Goal: Obtain resource: Download file/media

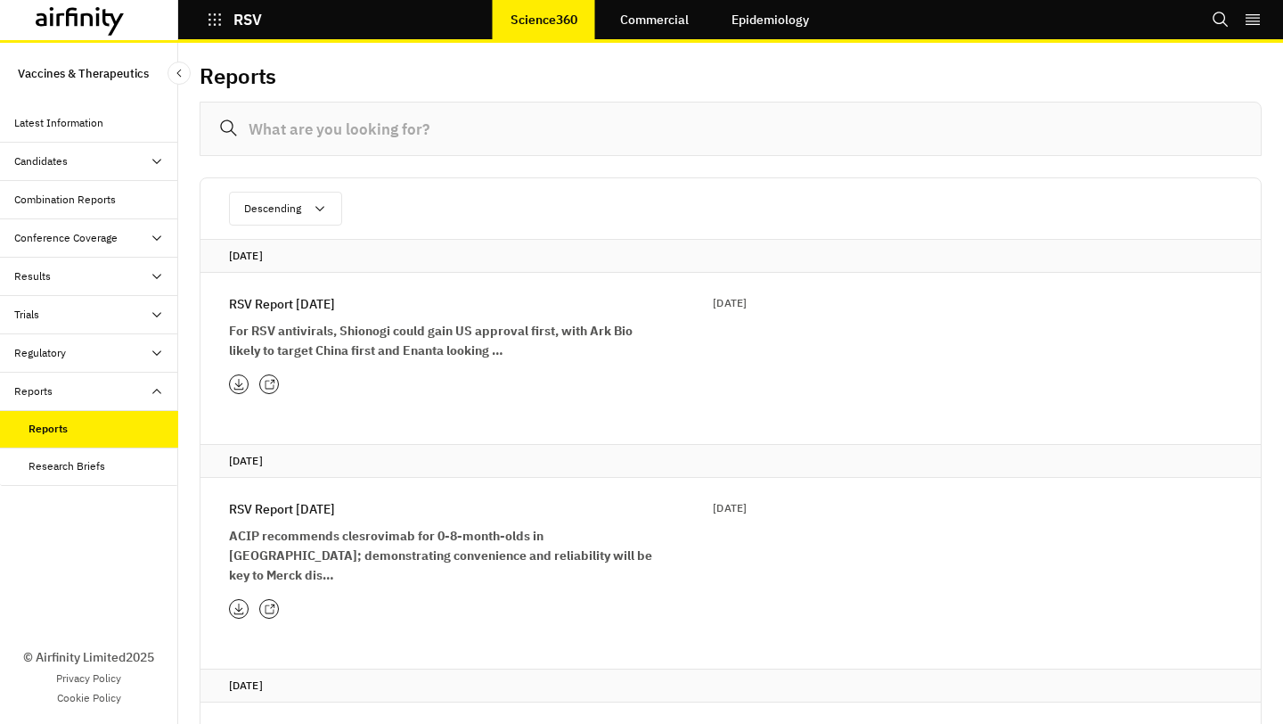
click at [335, 311] on p "RSV Report 12th August" at bounding box center [282, 304] width 106 height 20
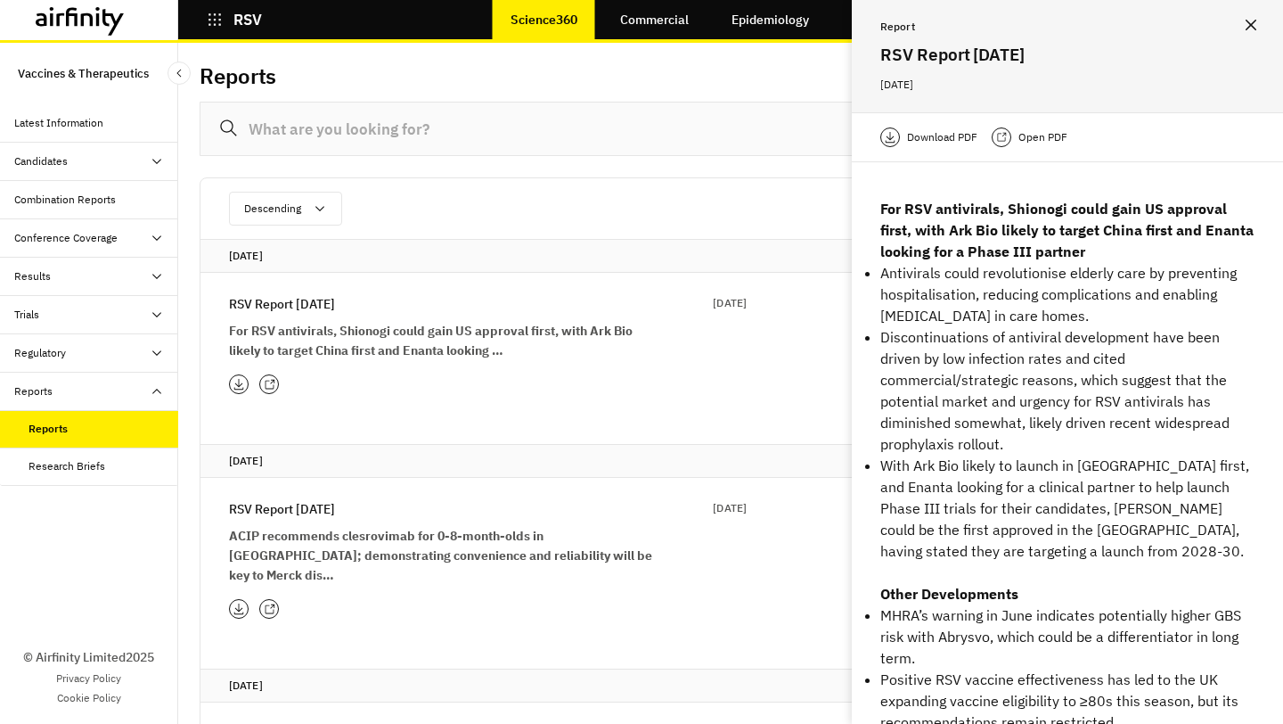
click at [917, 149] on div "Download PDF Open PDF" at bounding box center [1067, 137] width 431 height 50
click at [933, 137] on p "Download PDF" at bounding box center [942, 137] width 70 height 18
click at [329, 516] on p "RSV Report 8th July" at bounding box center [282, 509] width 106 height 20
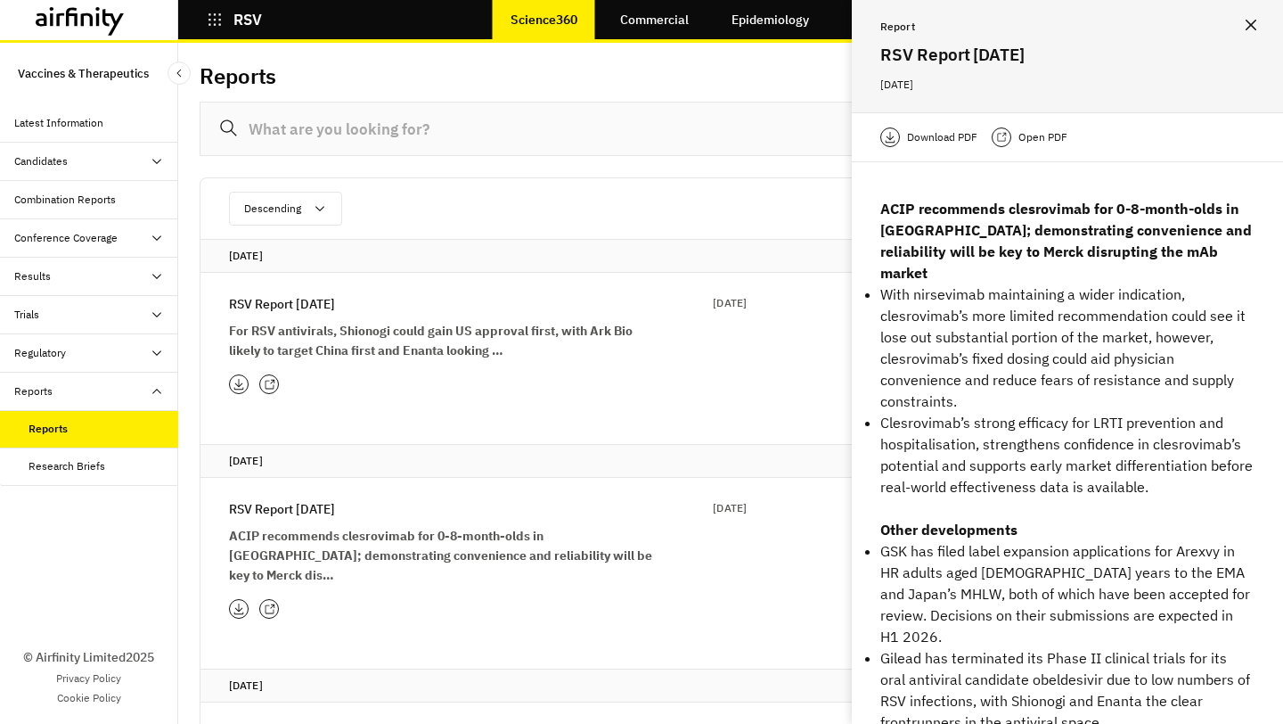
click at [936, 138] on p "Download PDF" at bounding box center [942, 137] width 70 height 18
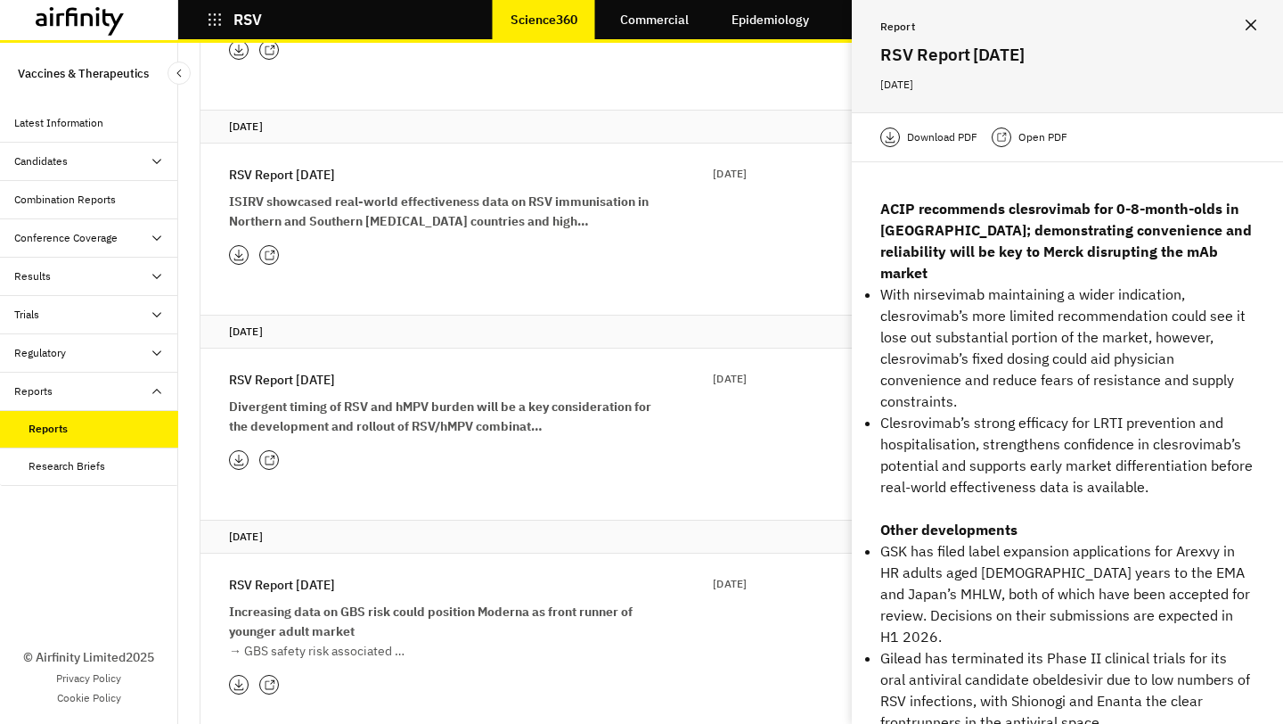
scroll to position [922, 0]
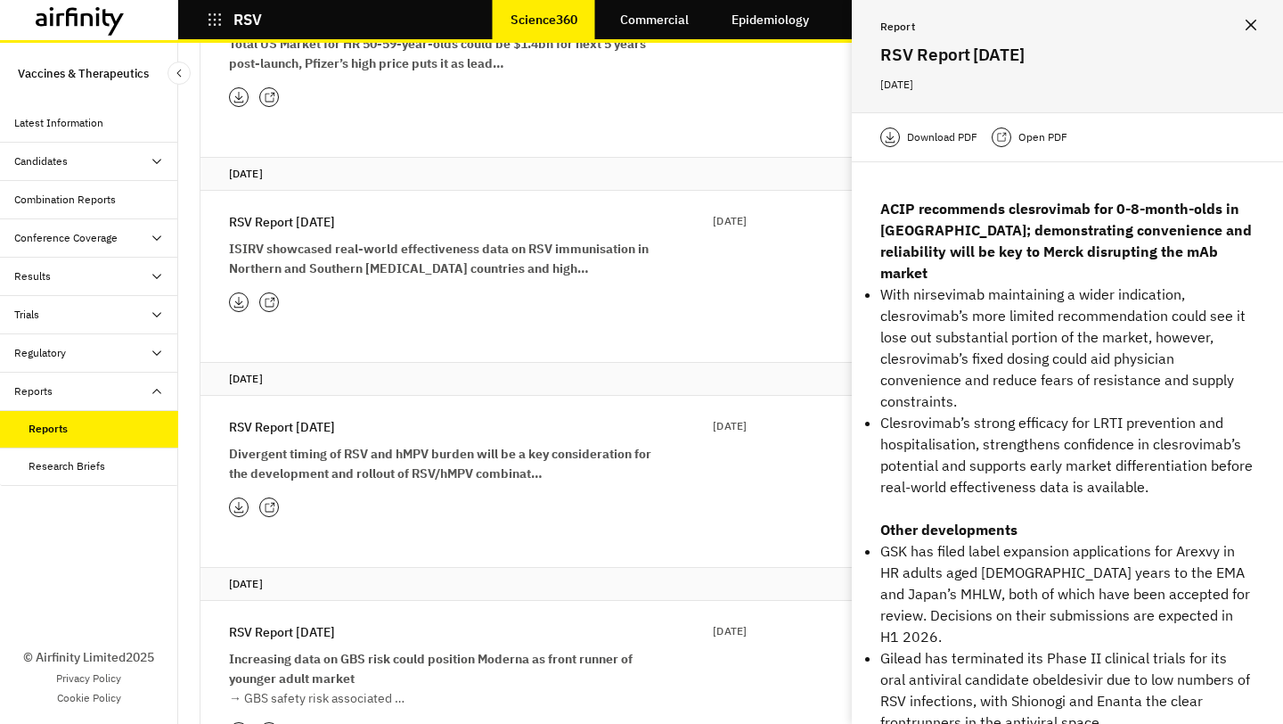
click at [215, 13] on icon "button" at bounding box center [215, 19] width 12 height 12
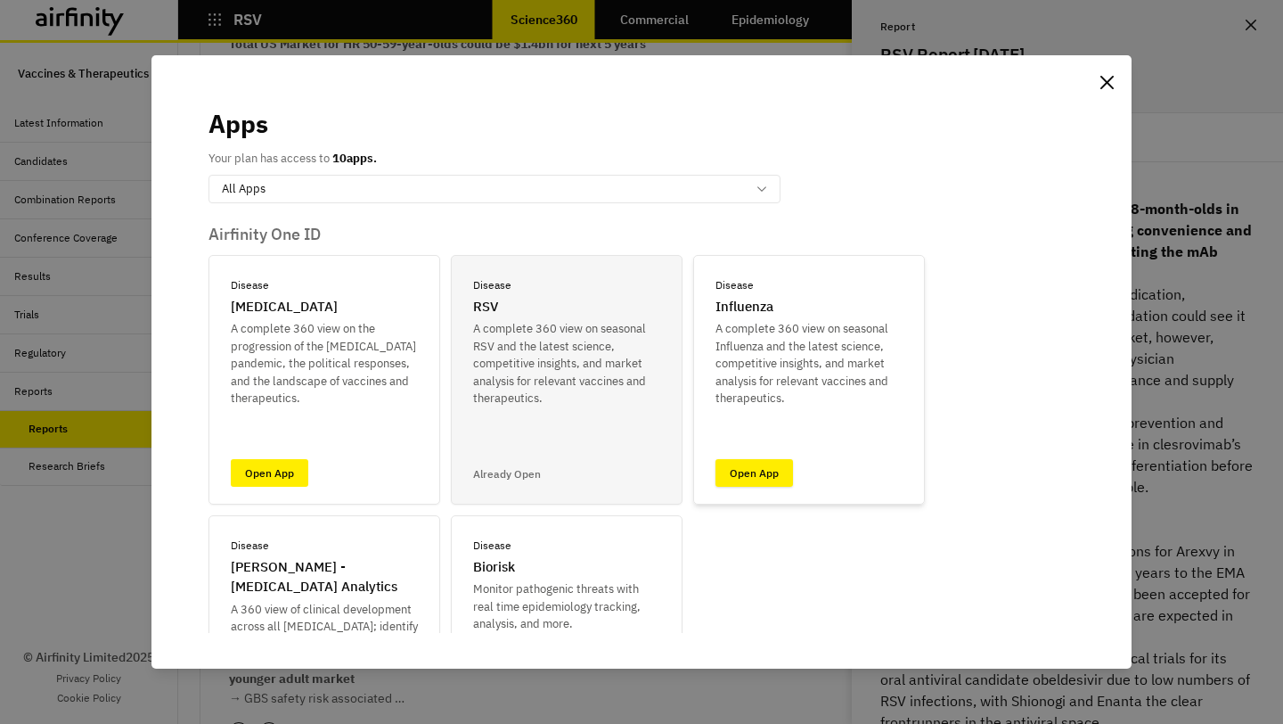
click at [788, 477] on link "Open App" at bounding box center [755, 473] width 78 height 28
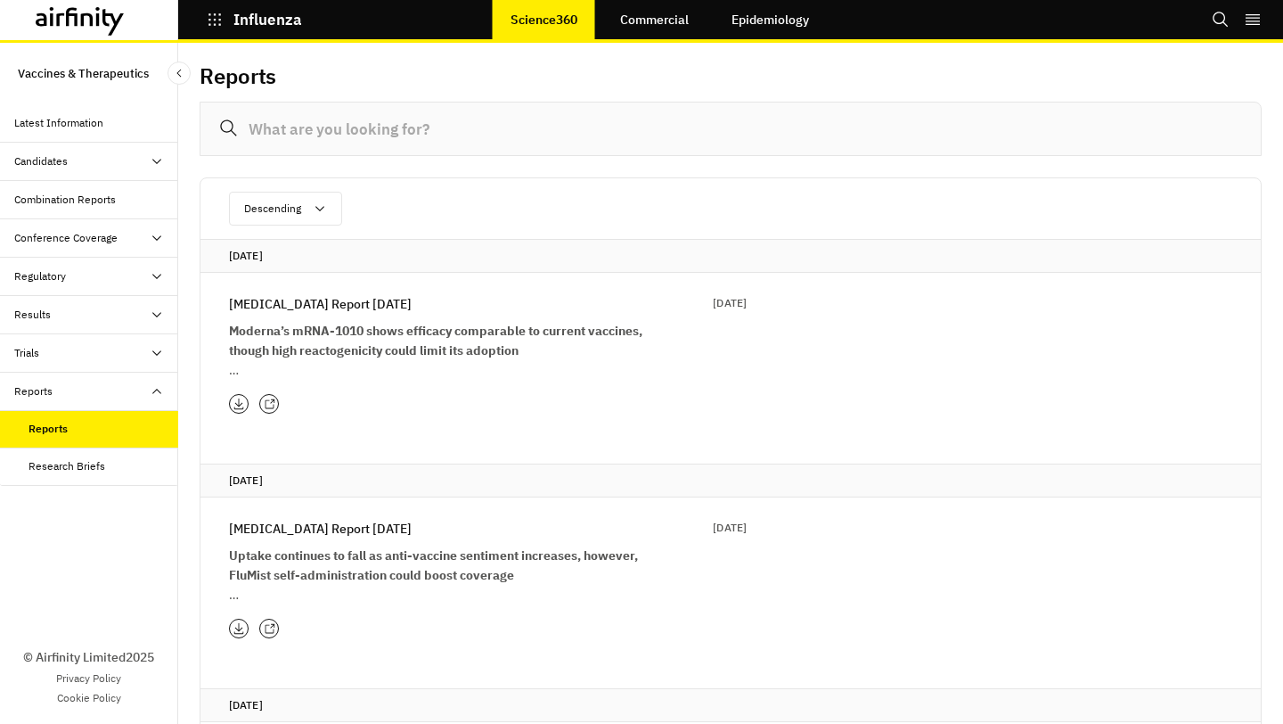
click at [330, 312] on p "[MEDICAL_DATA] Report [DATE]" at bounding box center [320, 304] width 183 height 20
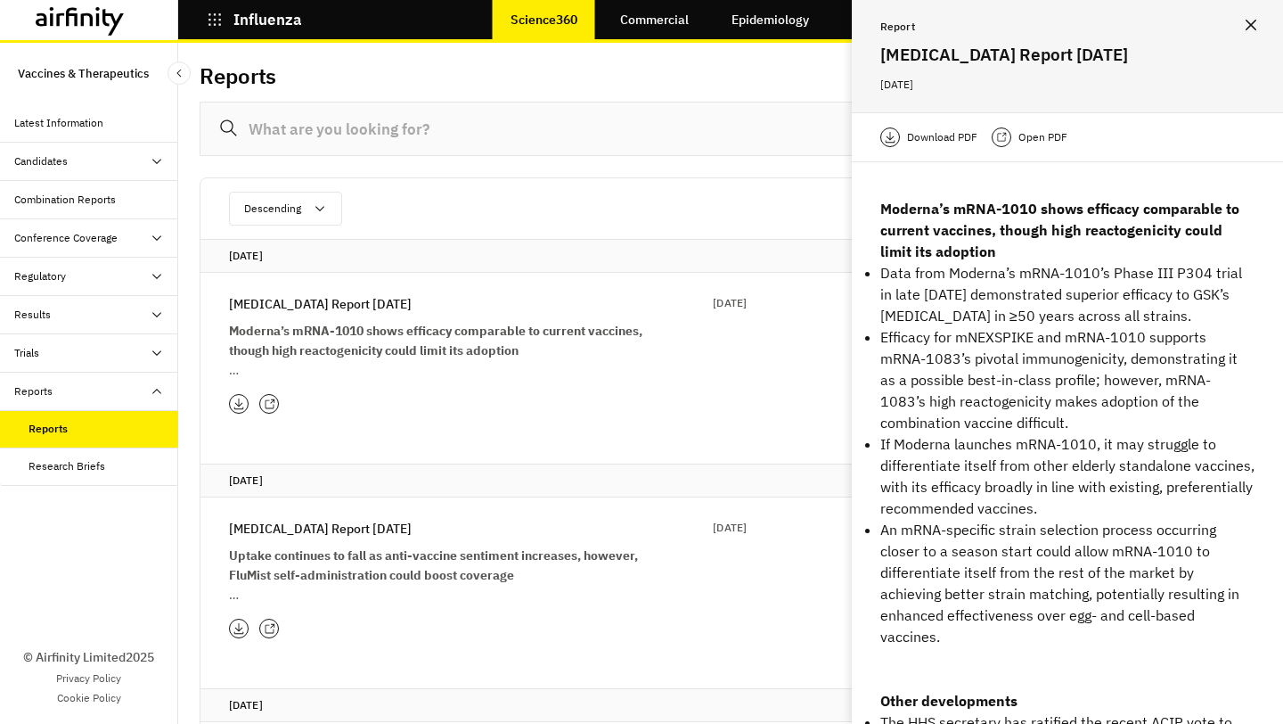
click at [950, 133] on p "Download PDF" at bounding box center [942, 137] width 70 height 18
click at [215, 16] on icon "button" at bounding box center [215, 20] width 16 height 16
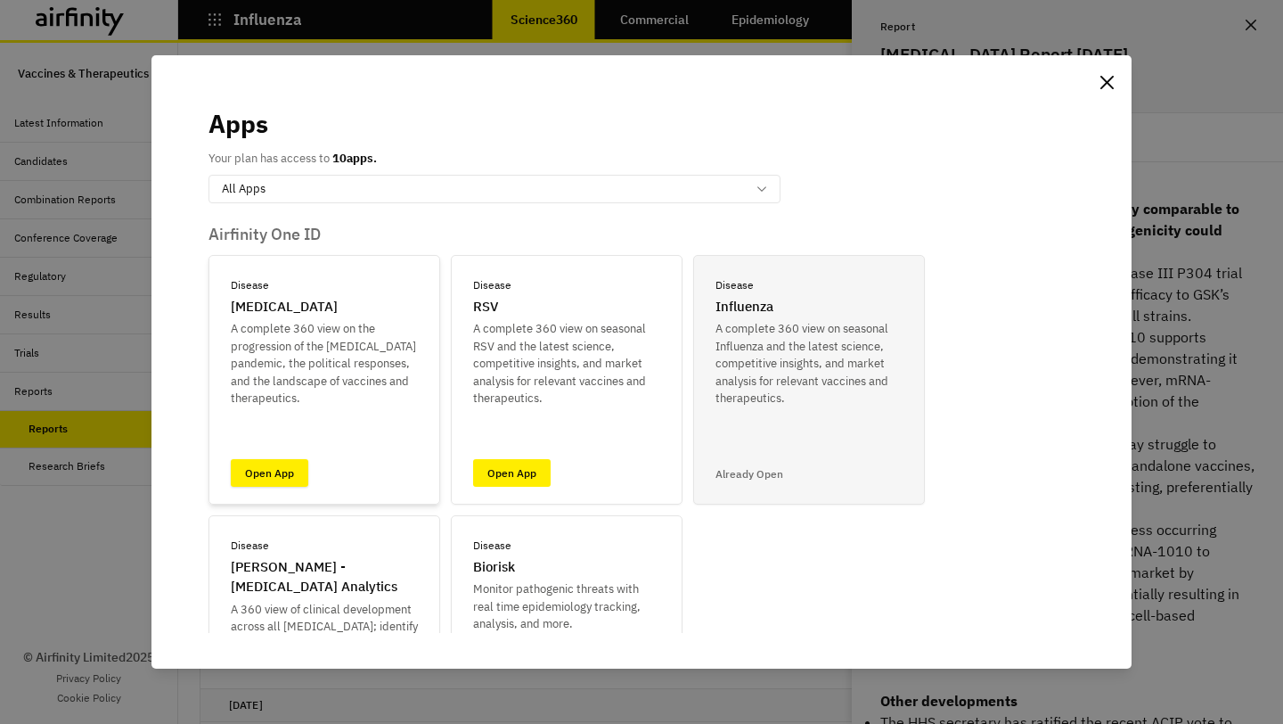
click at [271, 469] on link "Open App" at bounding box center [270, 473] width 78 height 28
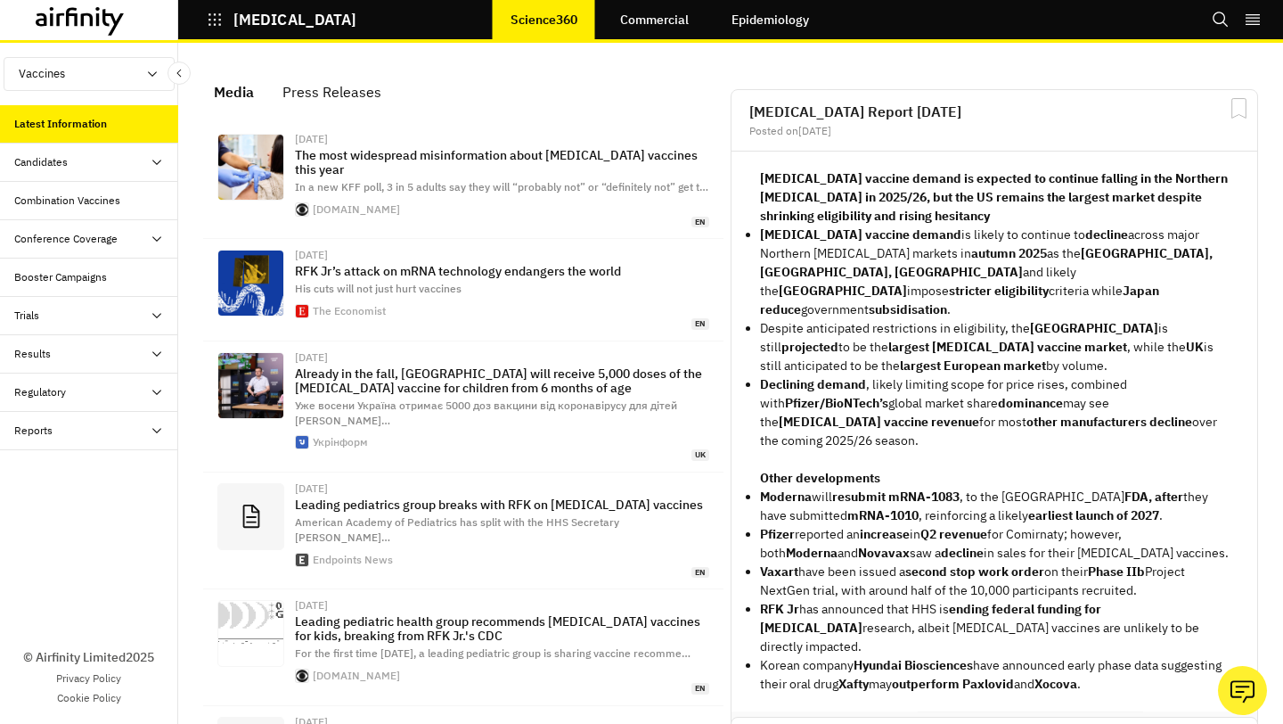
scroll to position [1263, 535]
click at [96, 437] on div "Reports" at bounding box center [96, 430] width 164 height 16
click at [80, 468] on div "Reports" at bounding box center [104, 469] width 150 height 16
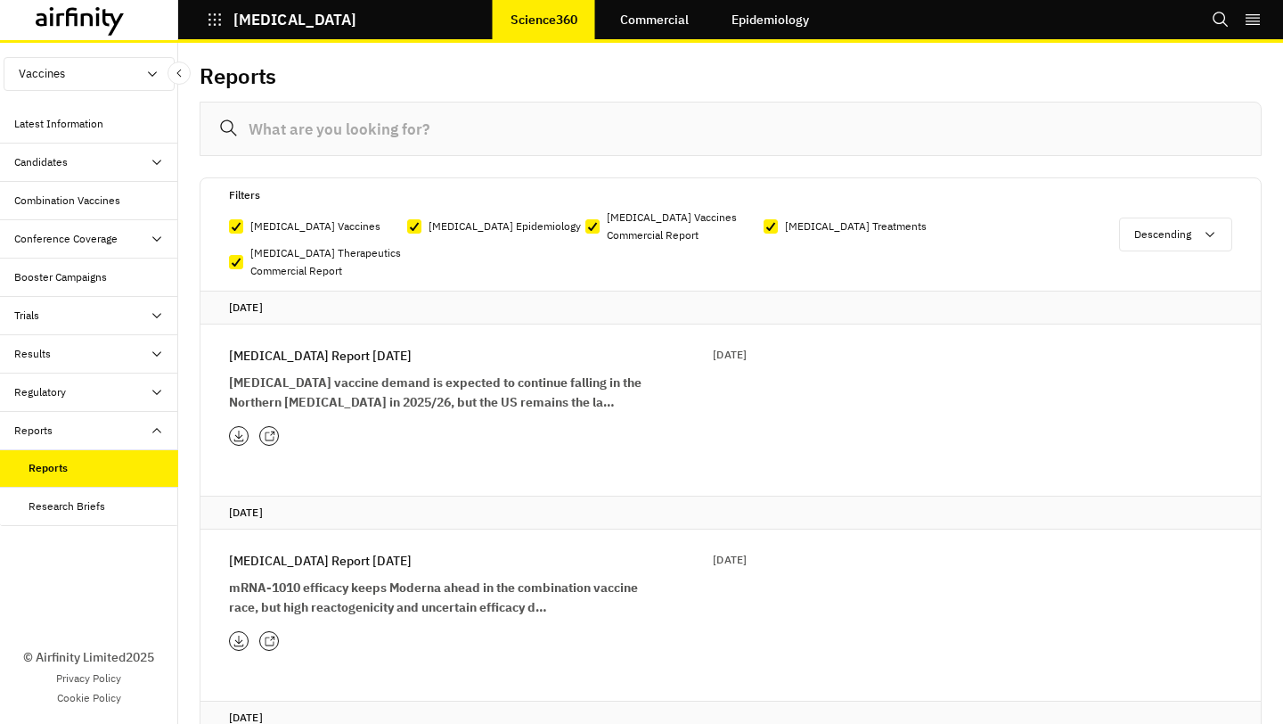
scroll to position [40, 0]
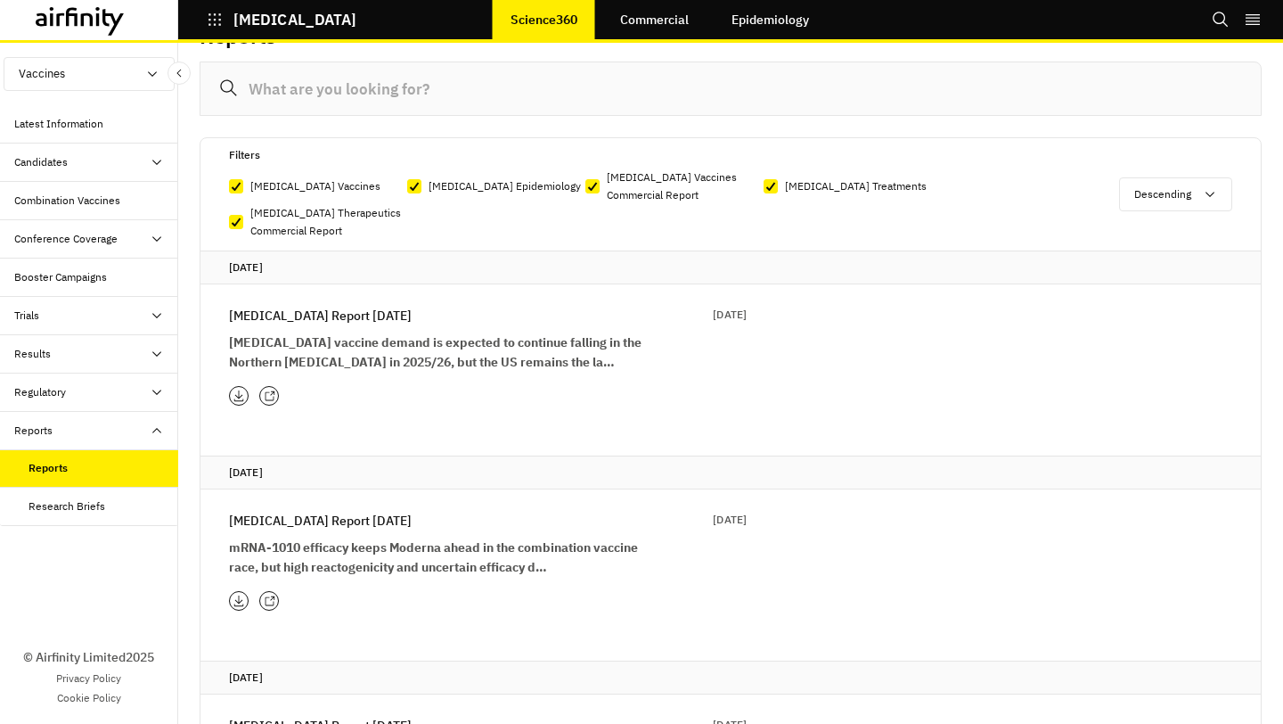
click at [347, 516] on p "[MEDICAL_DATA] Report [DATE]" at bounding box center [320, 521] width 183 height 20
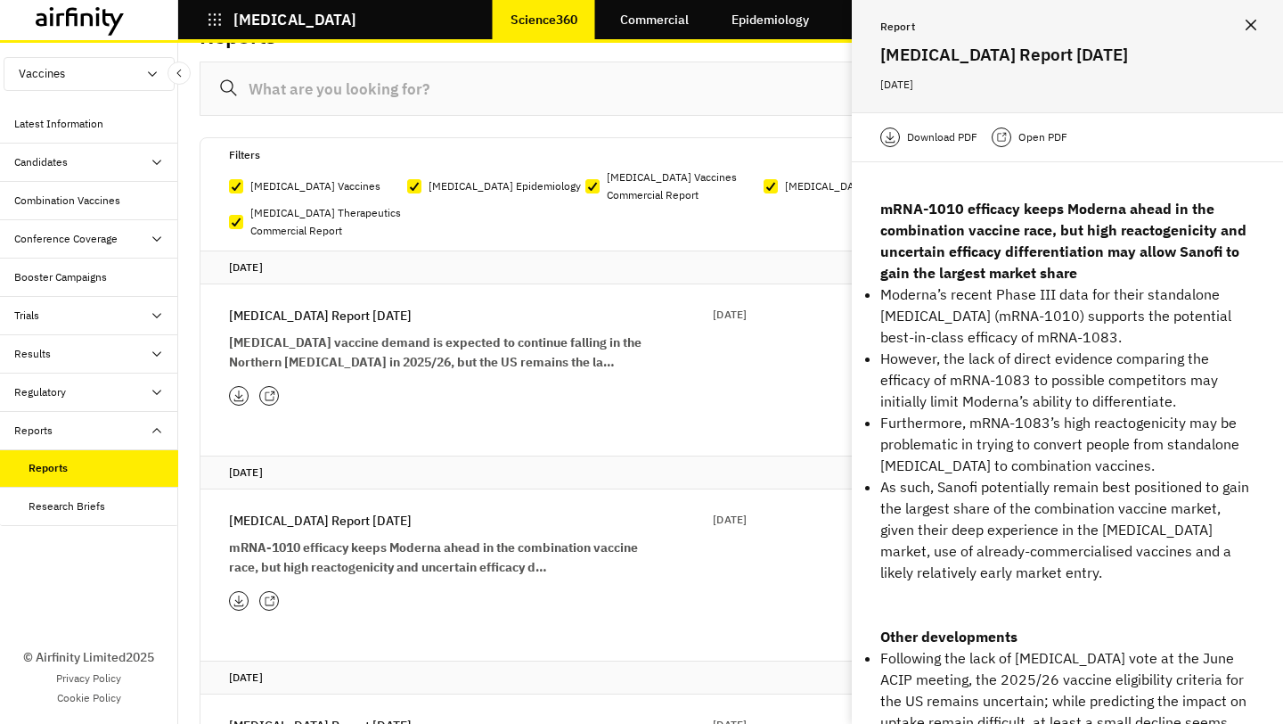
click at [933, 125] on div "Download PDF Open PDF" at bounding box center [1067, 137] width 431 height 50
click at [928, 132] on p "Download PDF" at bounding box center [942, 137] width 70 height 18
